Goal: Information Seeking & Learning: Learn about a topic

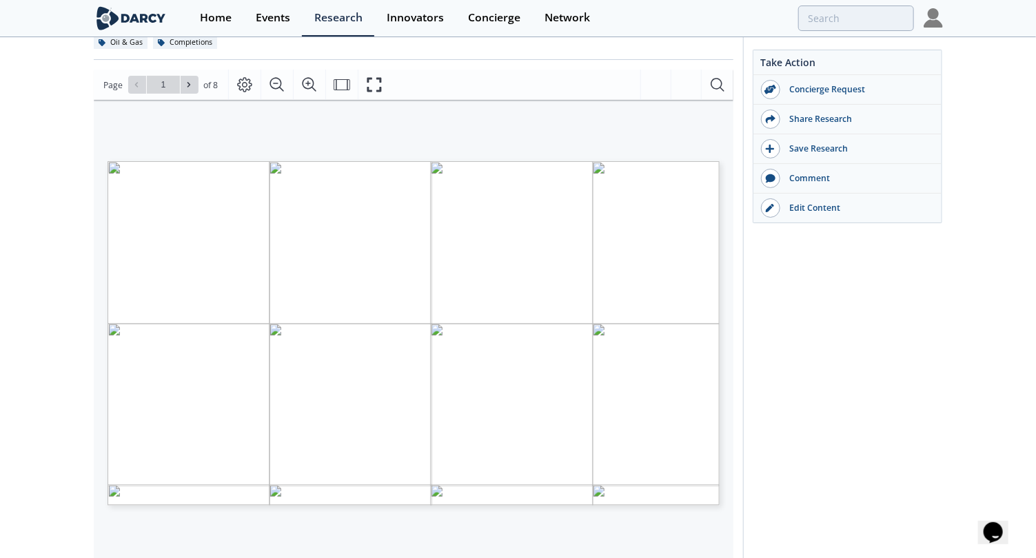
scroll to position [258, 0]
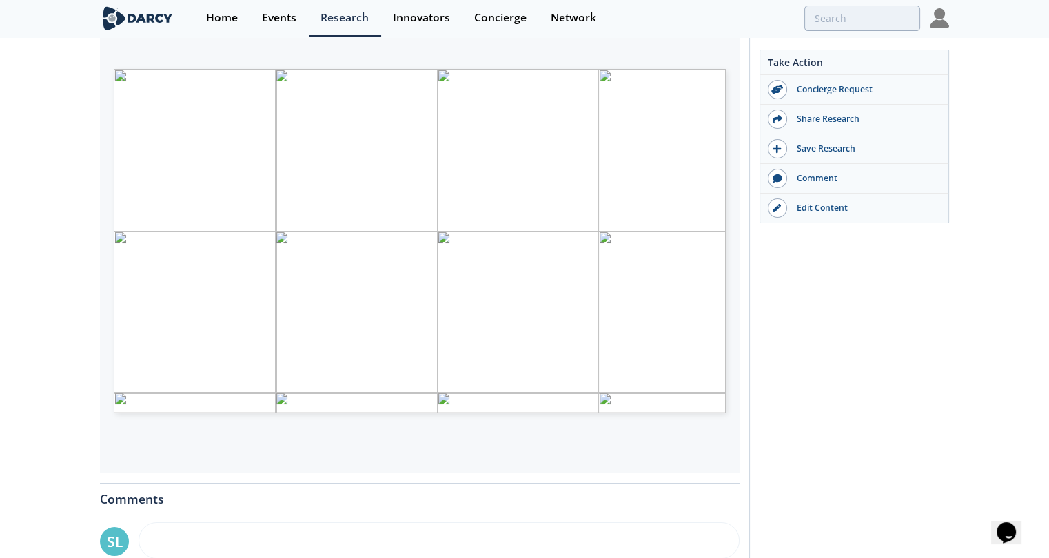
type input "2"
type input "3"
drag, startPoint x: 440, startPoint y: 139, endPoint x: 430, endPoint y: 148, distance: 13.7
click at [430, 69] on p "A [PERSON_NAME] member, in support of its integrated large major oil & gas oper…" at bounding box center [397, 69] width 566 height 0
click at [416, 160] on span "concierge request provides an overview of key differentiators between different…" at bounding box center [415, 160] width 567 height 8
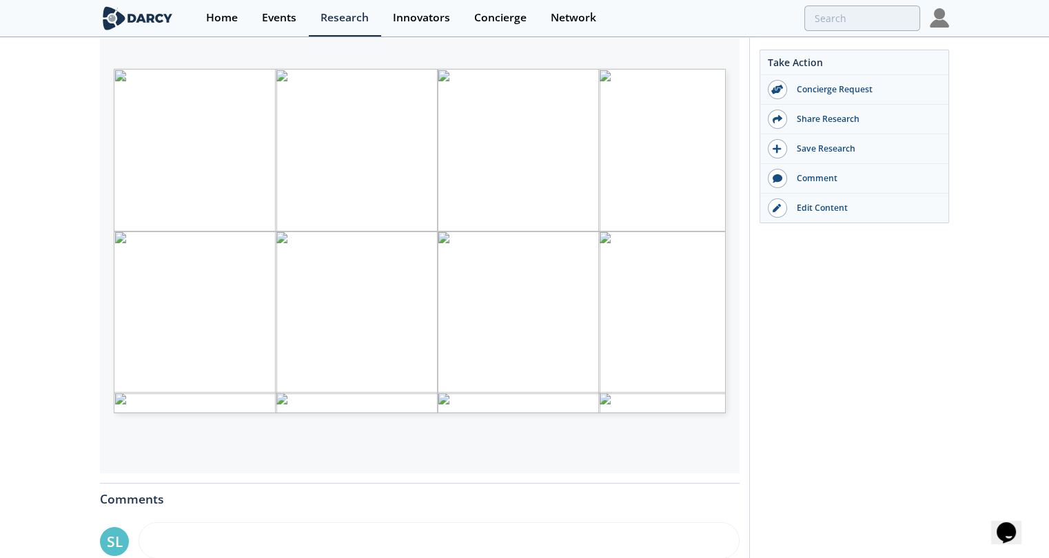
type input "3"
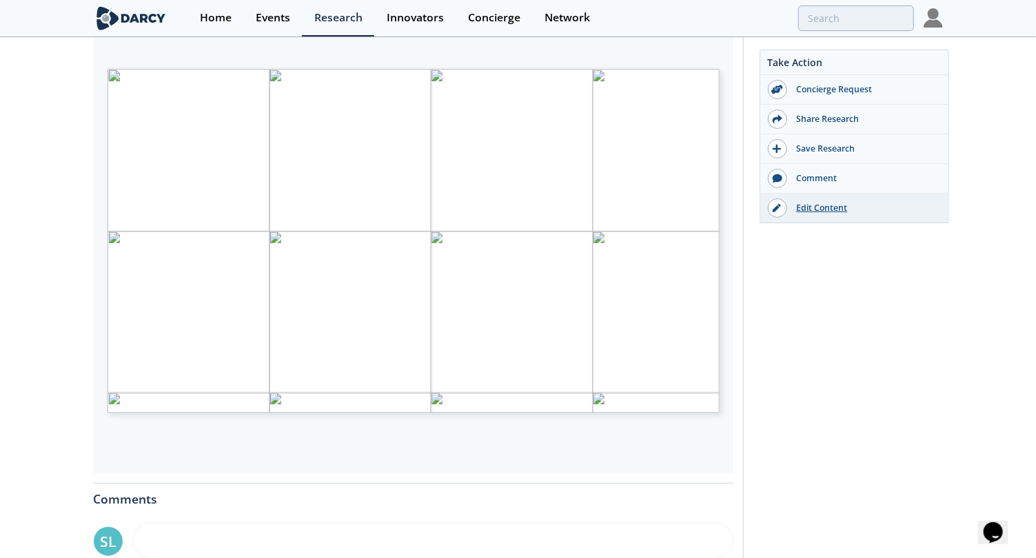
click at [822, 208] on div "Edit Content" at bounding box center [864, 208] width 154 height 12
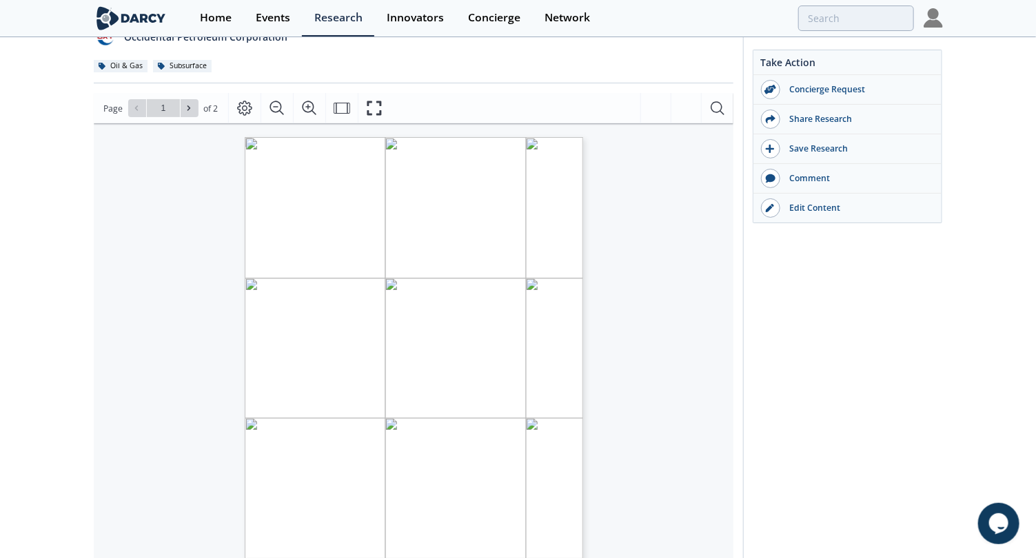
scroll to position [172, 0]
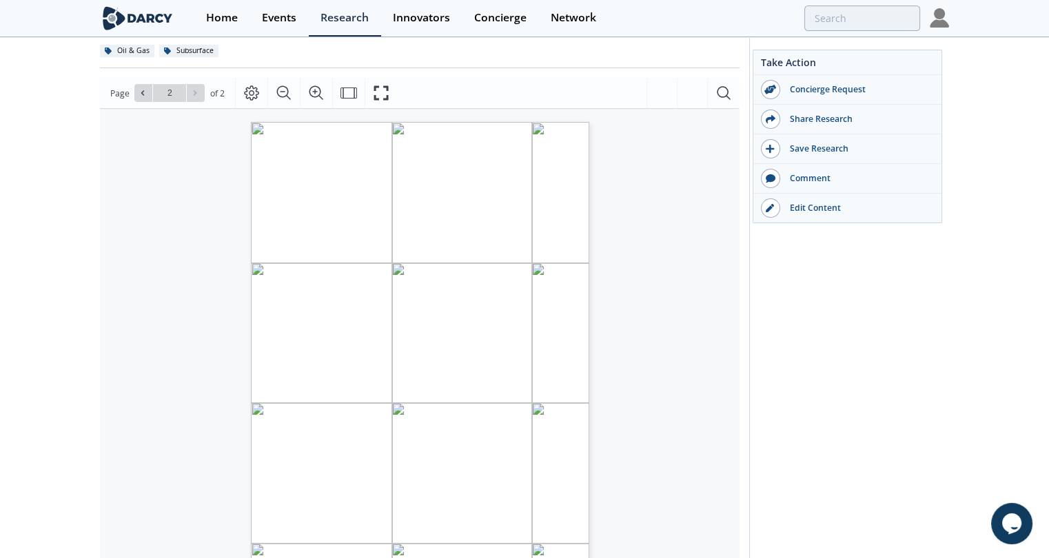
drag, startPoint x: 623, startPoint y: 300, endPoint x: 569, endPoint y: 306, distance: 54.7
click at [623, 300] on div "§ Low-Salinity Polymer Floods: Low-salinity polymer floods, especially those us…" at bounding box center [420, 334] width 640 height 452
click at [433, 388] on span "polymers. These approaches reduce polymer viscosity and polydispersity, enabling" at bounding box center [417, 388] width 250 height 8
drag, startPoint x: 292, startPoint y: 371, endPoint x: 349, endPoint y: 408, distance: 68.5
click at [349, 122] on p "February 25, 2025 INNOVATION CONCIERGE Polymer Technologies for Low Permeabilit…" at bounding box center [387, 122] width 272 height 0
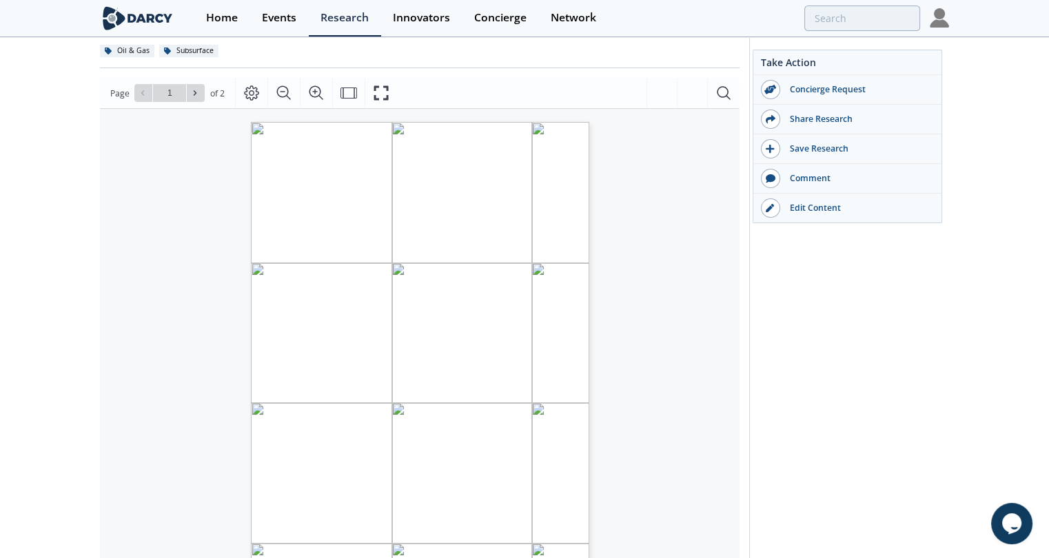
drag, startPoint x: 473, startPoint y: 496, endPoint x: 320, endPoint y: 456, distance: 158.3
click at [319, 122] on p "February 25, 2025 INNOVATION CONCIERGE Polymer Technologies for Low Permeabilit…" at bounding box center [387, 122] width 272 height 0
drag, startPoint x: 320, startPoint y: 456, endPoint x: 457, endPoint y: 502, distance: 144.9
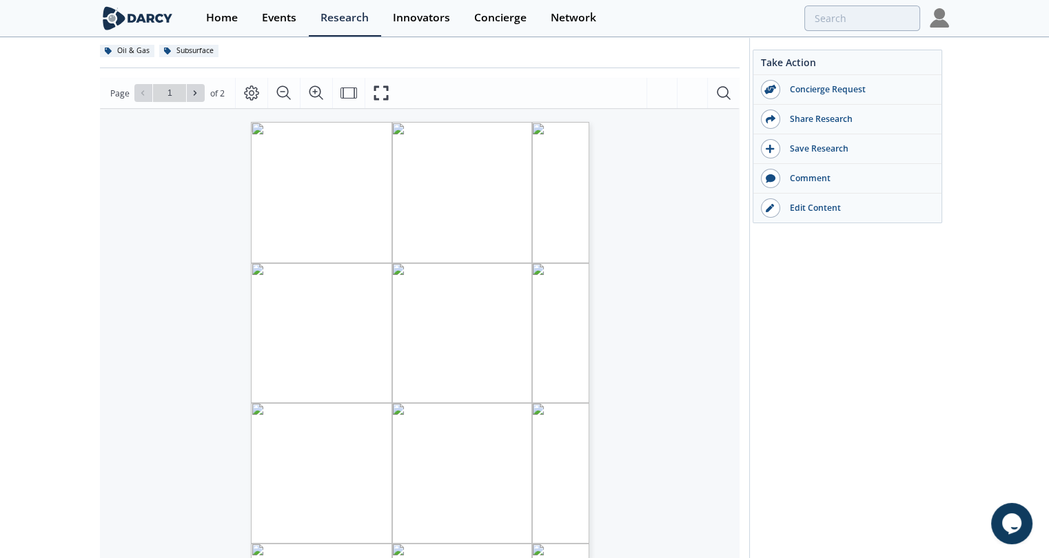
drag, startPoint x: 446, startPoint y: 498, endPoint x: 292, endPoint y: 450, distance: 160.9
click at [292, 122] on p "February 25, 2025 INNOVATION CONCIERGE Polymer Technologies for Low Permeabilit…" at bounding box center [387, 122] width 272 height 0
click at [493, 393] on span "better transport in low-permeability carbonates. Laboratory experiments" at bounding box center [402, 395] width 221 height 8
drag, startPoint x: 292, startPoint y: 224, endPoint x: 443, endPoint y: 268, distance: 157.9
click at [443, 122] on p "§ Low-Salinity Polymer Floods: Low-salinity polymer floods, especially those us…" at bounding box center [387, 122] width 272 height 0
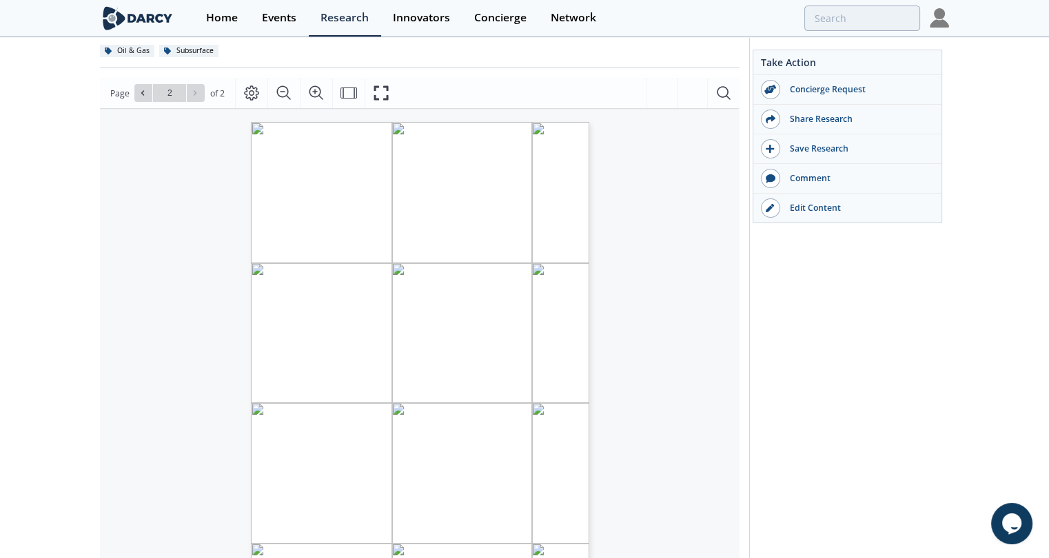
click at [379, 332] on span "low-permeability layers. The project is still in progress." at bounding box center [373, 336] width 163 height 8
drag, startPoint x: 475, startPoint y: 338, endPoint x: 316, endPoint y: 298, distance: 163.5
click at [317, 122] on p "§ Low-Salinity Polymer Floods: Low-salinity polymer floods, especially those us…" at bounding box center [387, 122] width 272 height 0
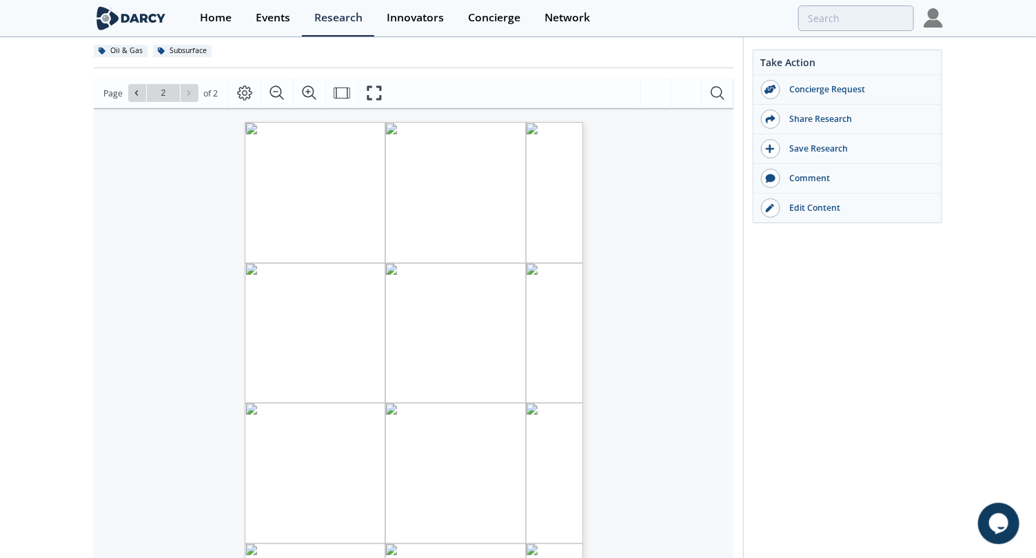
drag, startPoint x: 316, startPoint y: 298, endPoint x: 481, endPoint y: 345, distance: 171.3
click at [481, 345] on span "Page 2" at bounding box center [690, 556] width 832 height 448
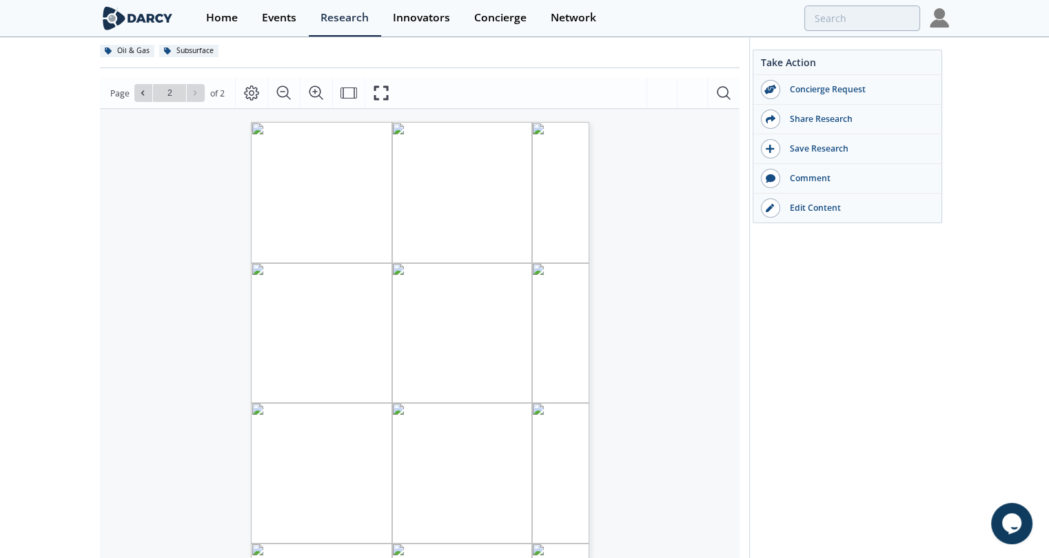
click at [460, 336] on span "Page 2" at bounding box center [702, 556] width 842 height 448
drag, startPoint x: 464, startPoint y: 335, endPoint x: 313, endPoint y: 317, distance: 152.0
click at [313, 122] on p "§ Low-Salinity Polymer Floods: Low-salinity polymer floods, especially those us…" at bounding box center [387, 122] width 272 height 0
drag, startPoint x: 313, startPoint y: 317, endPoint x: 305, endPoint y: 305, distance: 14.0
click at [305, 305] on span "characterized by both high salinity and high temperature. The scope included" at bounding box center [409, 307] width 237 height 8
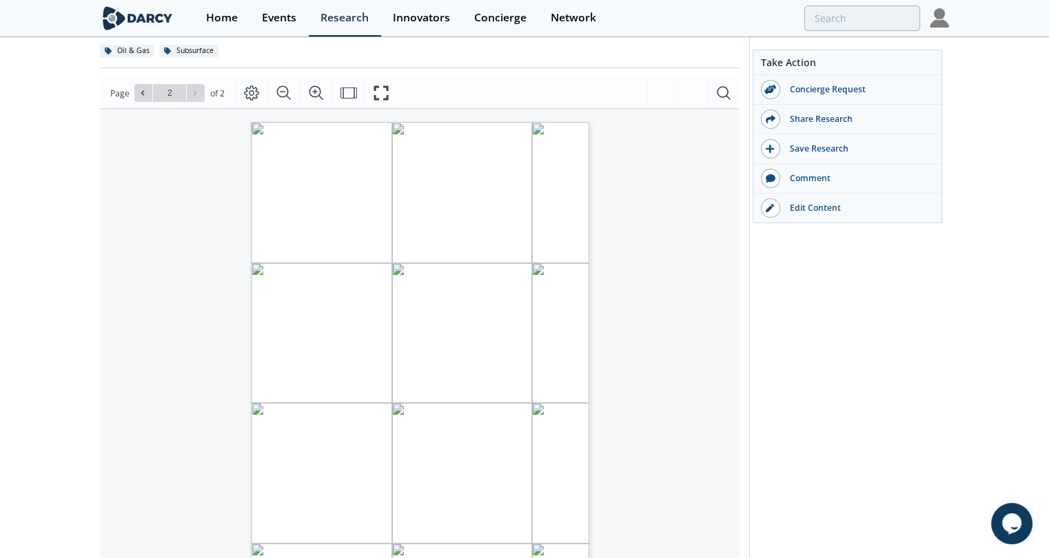
drag, startPoint x: 290, startPoint y: 298, endPoint x: 453, endPoint y: 336, distance: 167.7
click at [453, 122] on p "§ Low-Salinity Polymer Floods: Low-salinity polymer floods, especially those us…" at bounding box center [387, 122] width 272 height 0
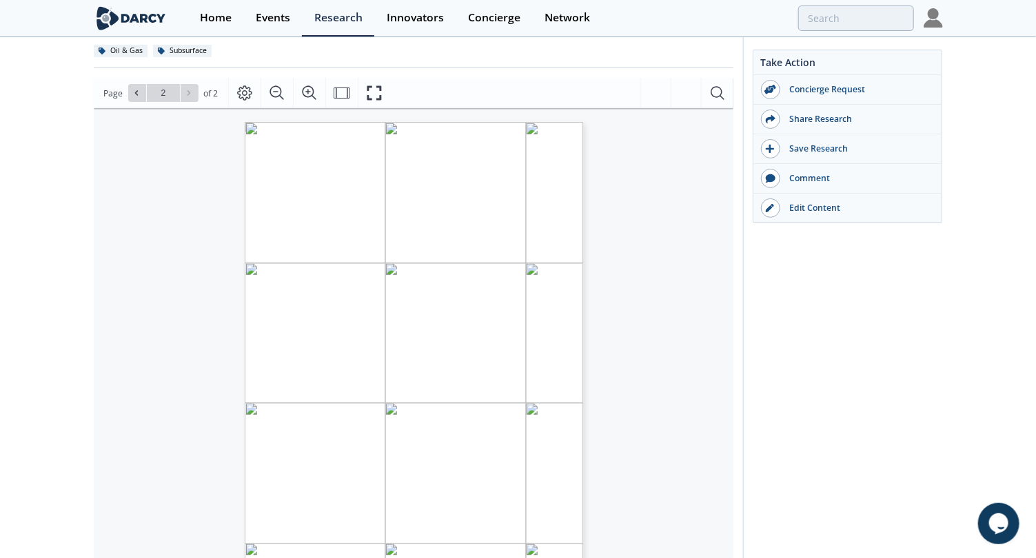
click at [837, 272] on div "Take Action Concierge Request Share Research Save Research Comment" at bounding box center [843, 371] width 200 height 984
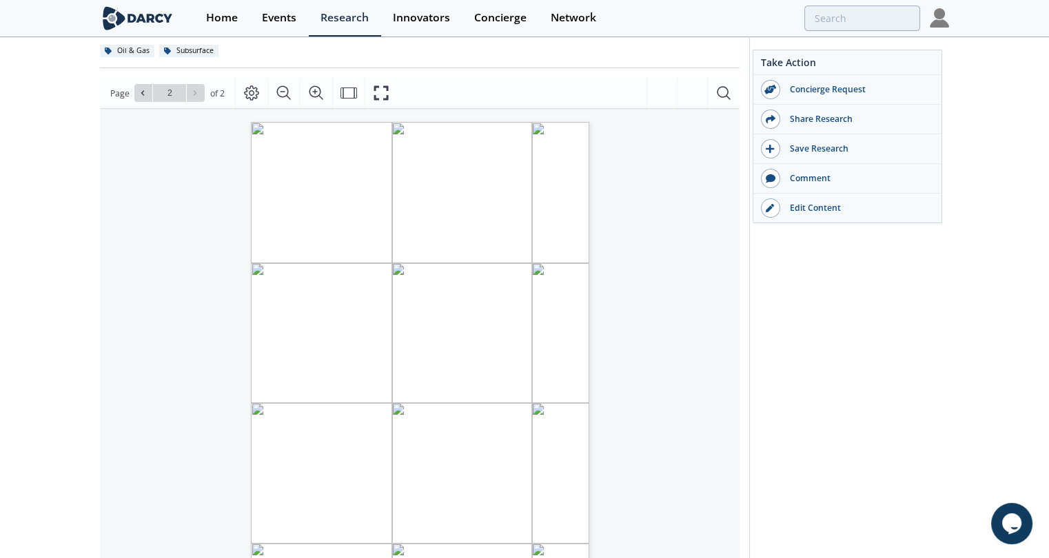
type input "1"
